Goal: Check status: Check status

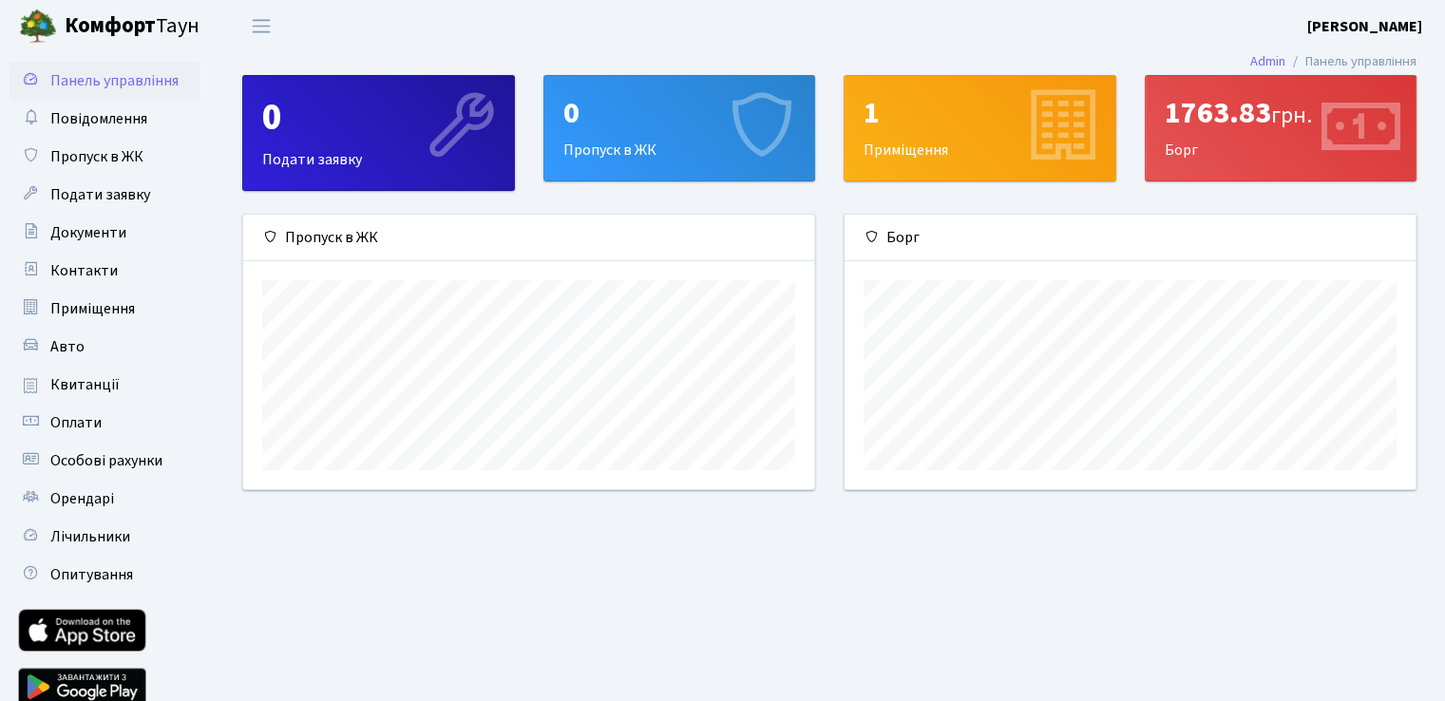
scroll to position [274, 570]
drag, startPoint x: 1315, startPoint y: 115, endPoint x: 1165, endPoint y: 116, distance: 149.1
click at [1165, 116] on div "1763.83 грн." at bounding box center [1281, 113] width 233 height 36
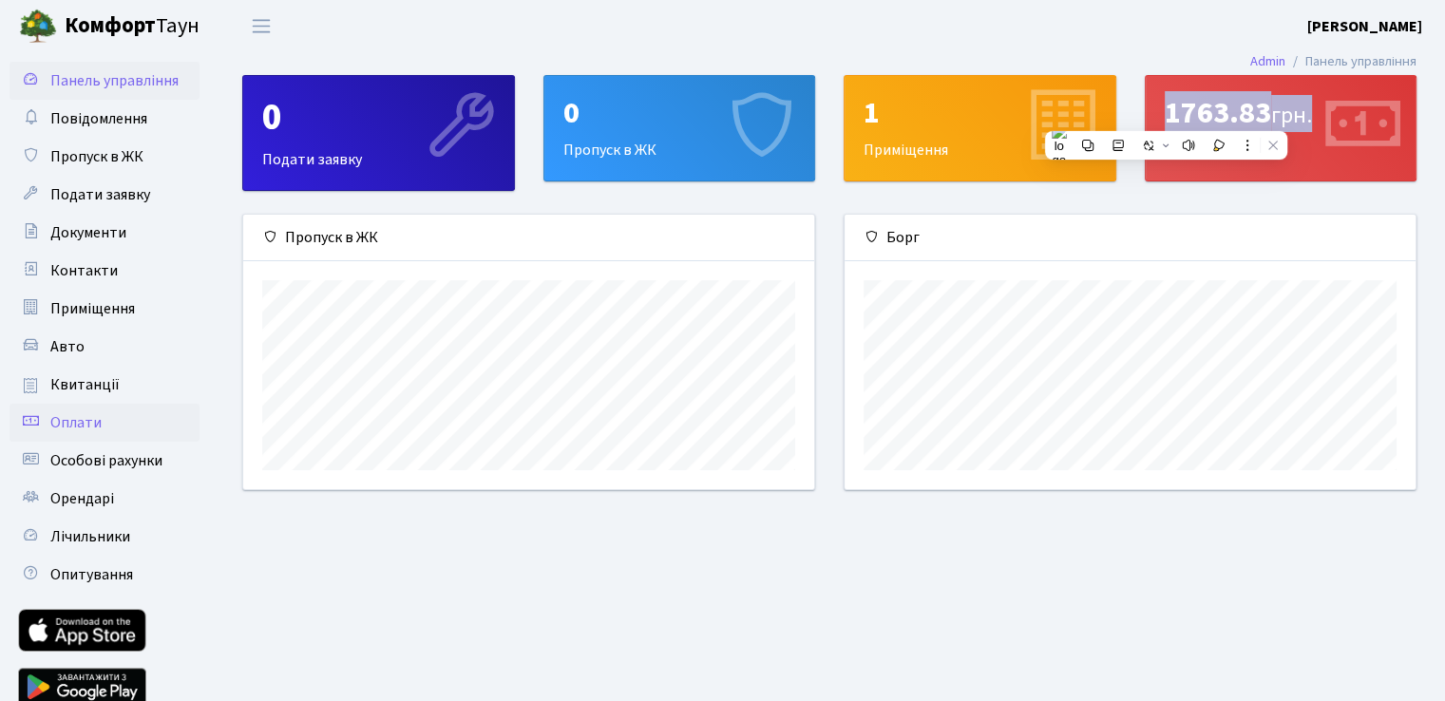
click at [91, 415] on span "Оплати" at bounding box center [75, 422] width 51 height 21
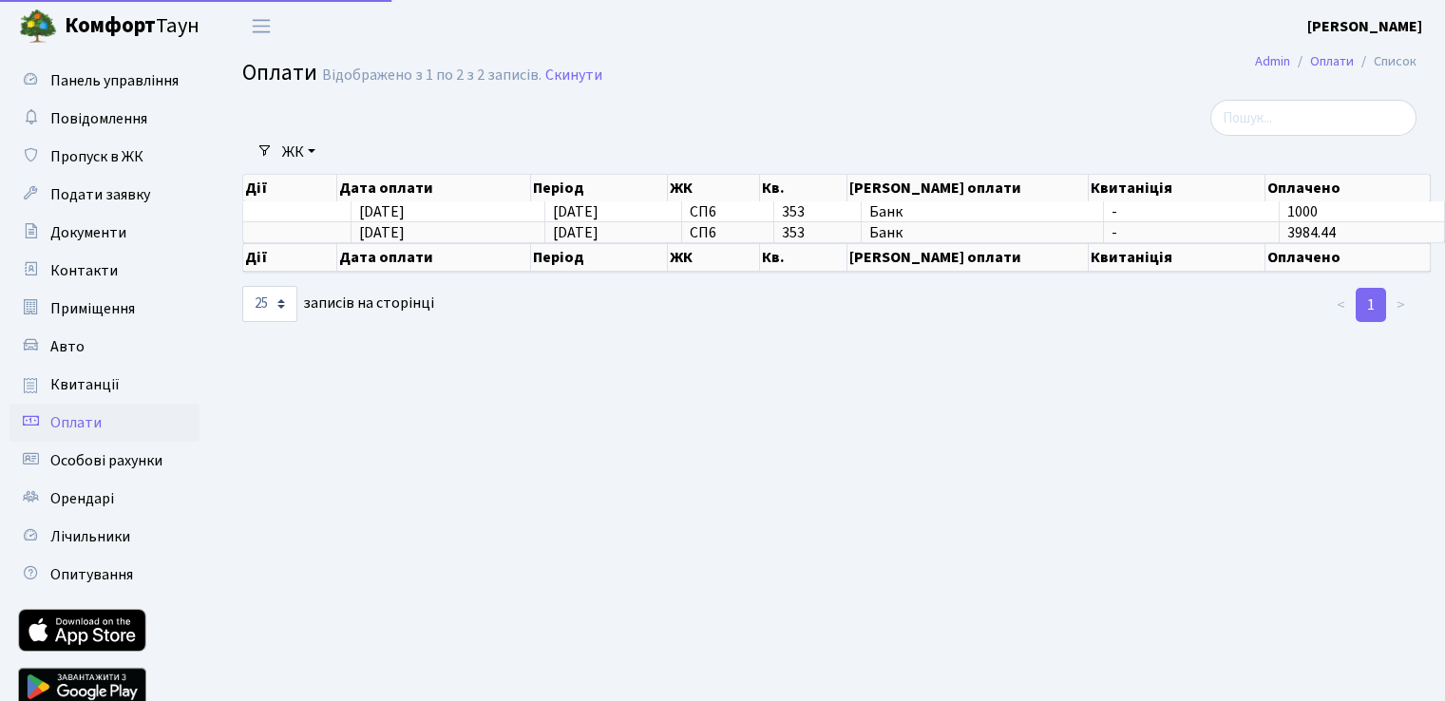
select select "25"
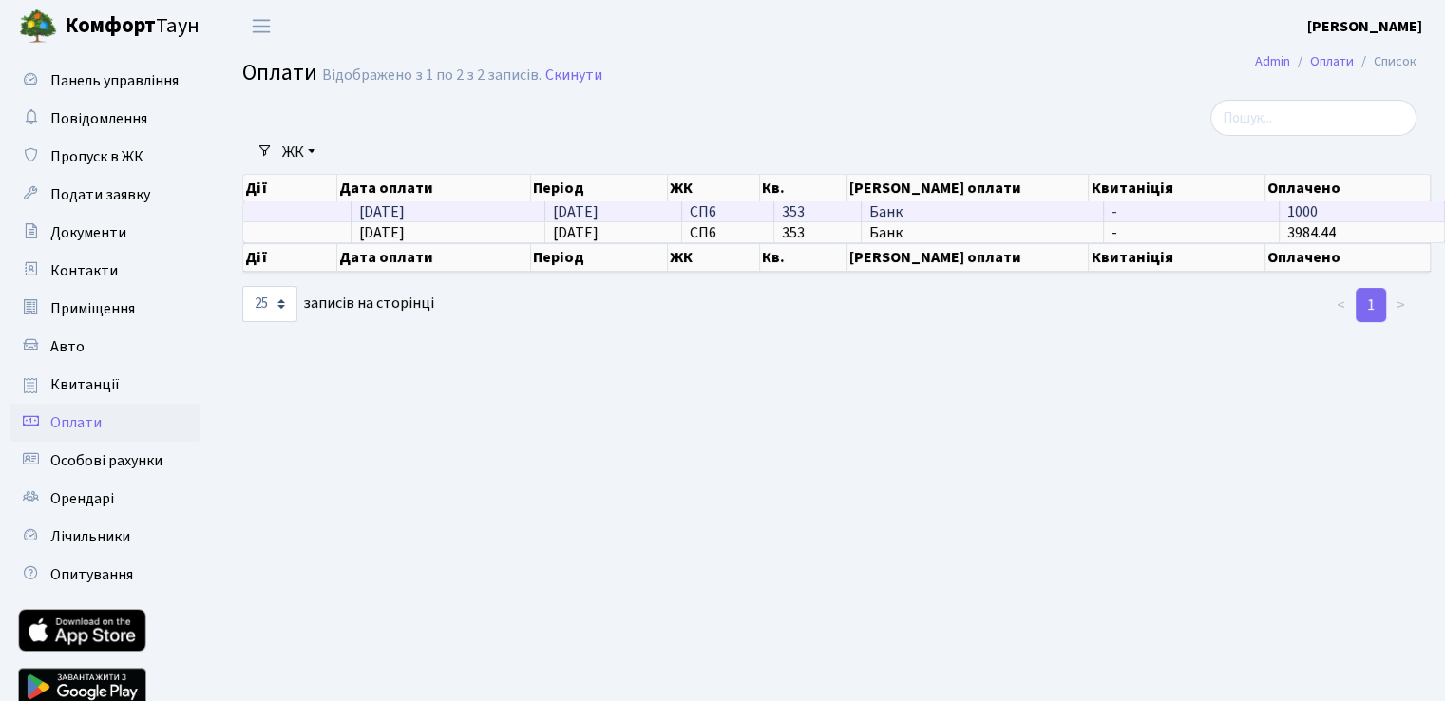
click at [1330, 208] on td "1000" at bounding box center [1361, 211] width 165 height 20
click at [1290, 214] on span "1000" at bounding box center [1302, 211] width 30 height 21
drag, startPoint x: 1303, startPoint y: 212, endPoint x: 319, endPoint y: 220, distance: 984.1
click at [319, 220] on tr "11.08.2025 11.08.2025 СП6 353 Банк - 1000" at bounding box center [844, 211] width 1202 height 20
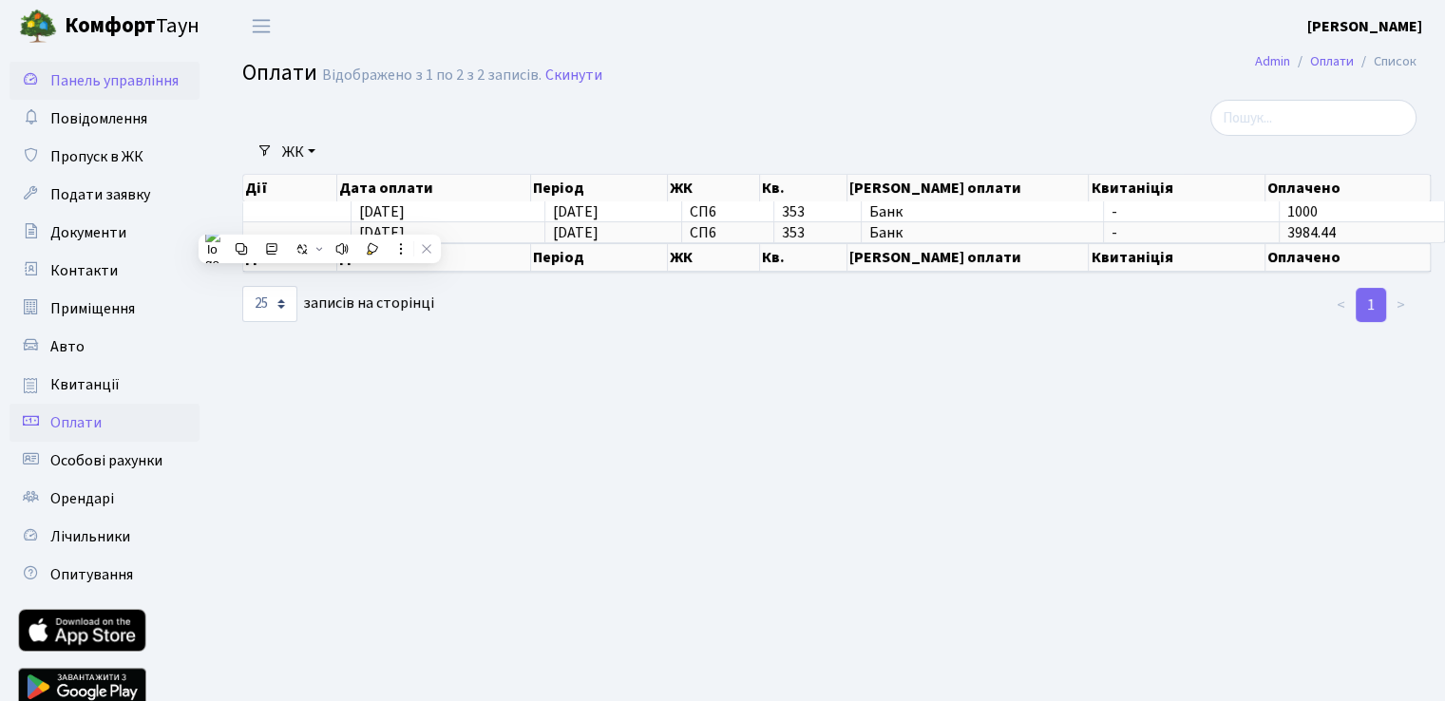
click at [122, 76] on span "Панель управління" at bounding box center [114, 80] width 128 height 21
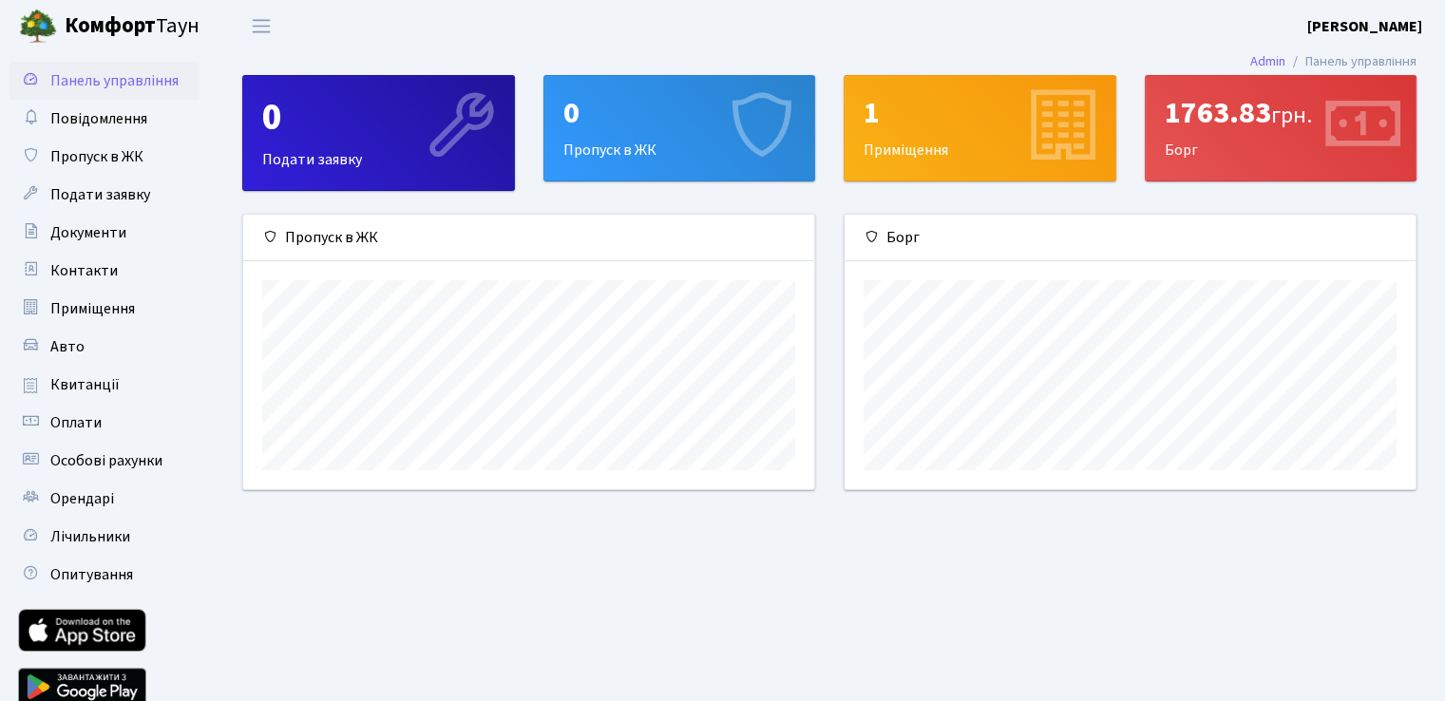
scroll to position [274, 570]
click at [98, 377] on span "Квитанції" at bounding box center [84, 384] width 69 height 21
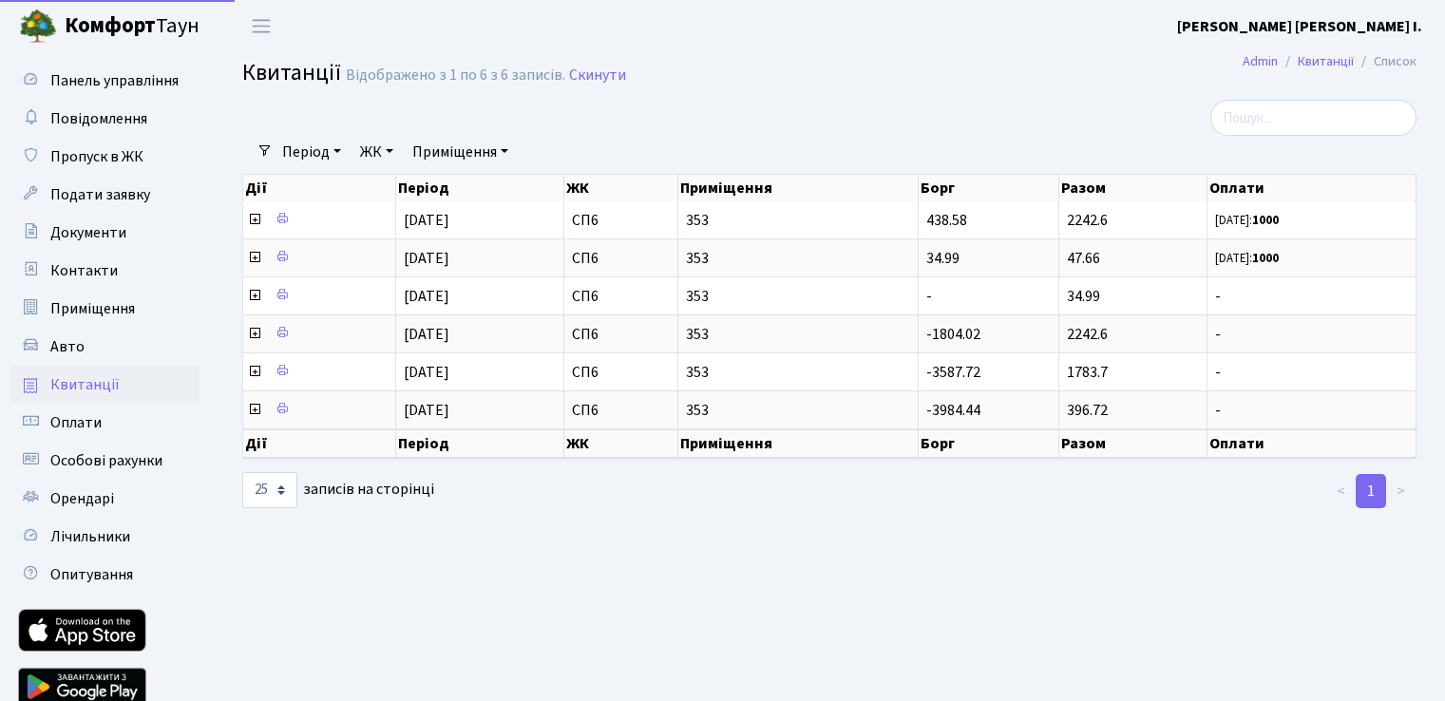
select select "25"
click at [101, 70] on span "Панель управління" at bounding box center [114, 80] width 128 height 21
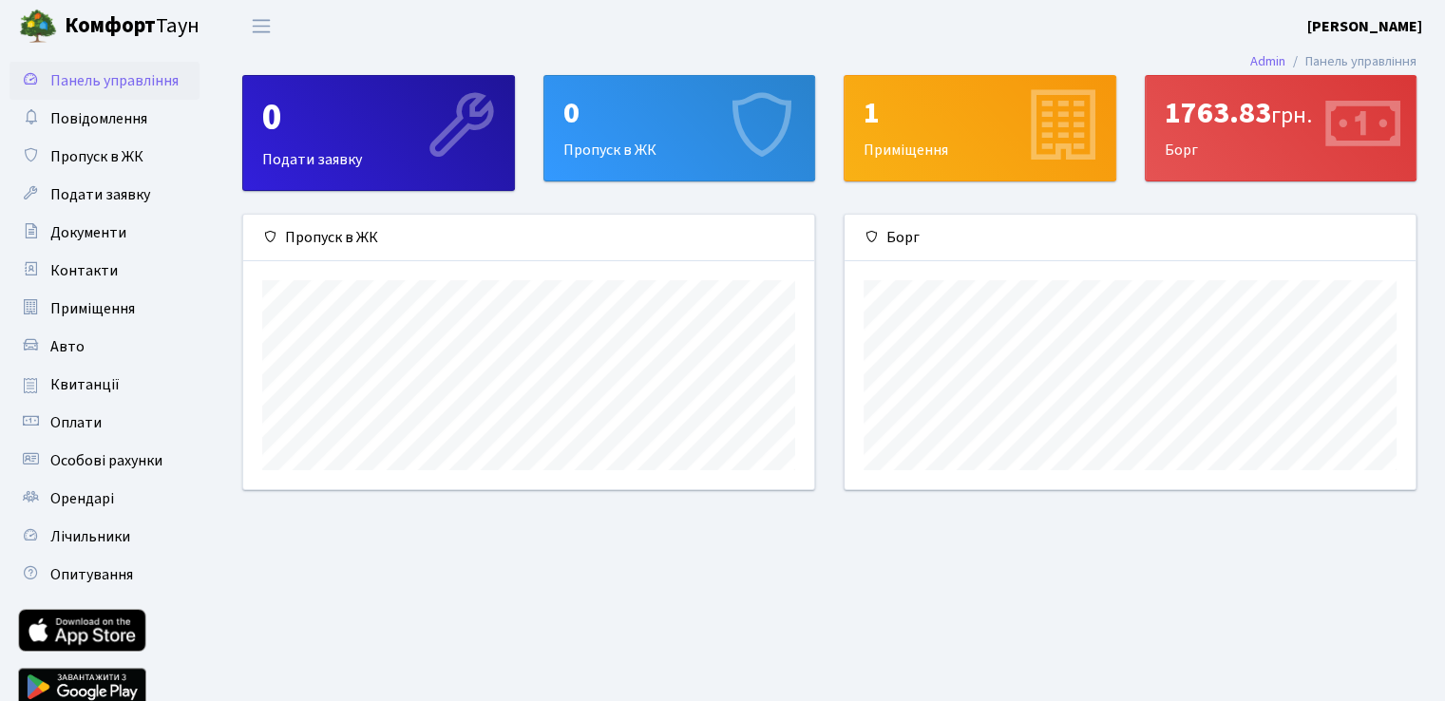
scroll to position [274, 570]
